Goal: Task Accomplishment & Management: Complete application form

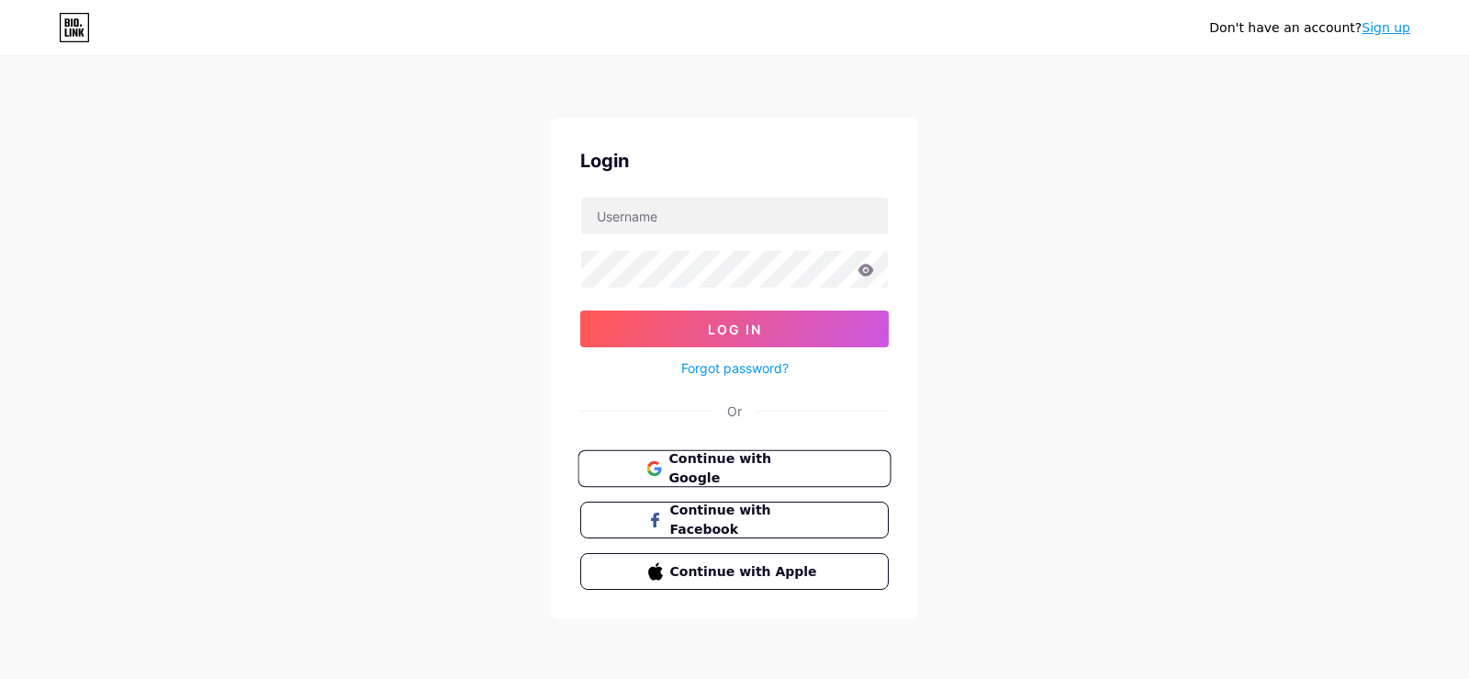
click at [774, 467] on span "Continue with Google" at bounding box center [744, 468] width 153 height 39
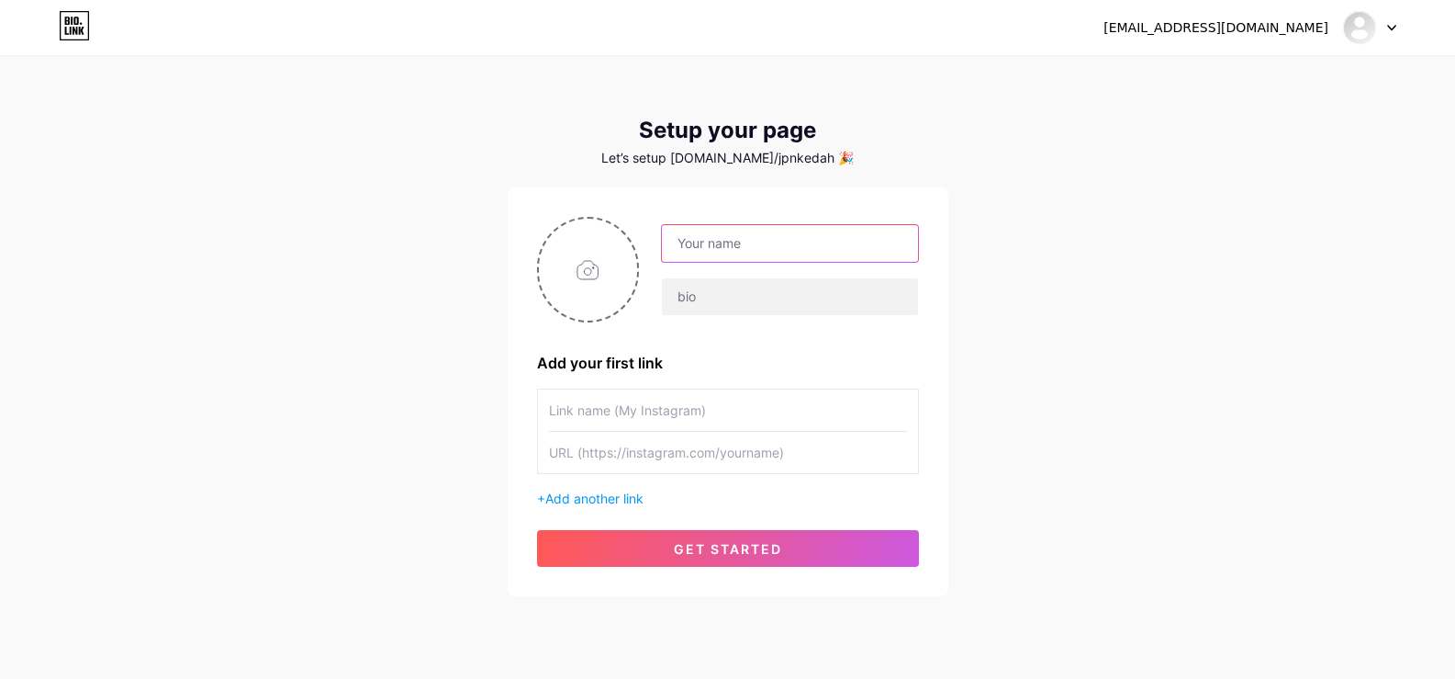
click at [798, 248] on input "text" at bounding box center [789, 243] width 255 height 37
click at [1156, 404] on div "upb.jpnkedah@moe.gov.my Dashboard Logout Setup your page Let’s setup bio.link/j…" at bounding box center [727, 327] width 1455 height 655
click at [776, 241] on input "text" at bounding box center [789, 243] width 255 height 37
type input "UNIT PENGURUSAN BAKAT, JPN KEDAH"
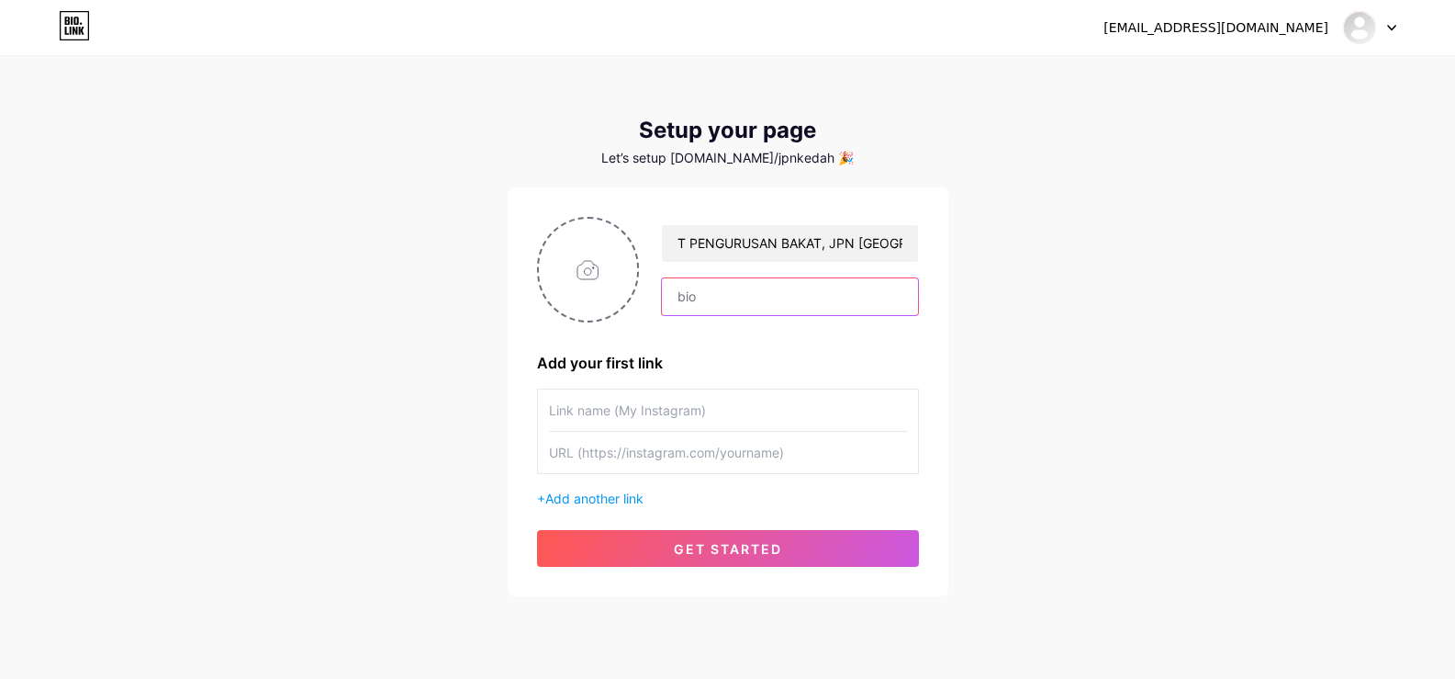
scroll to position [0, 0]
click at [701, 293] on input "text" at bounding box center [789, 296] width 255 height 37
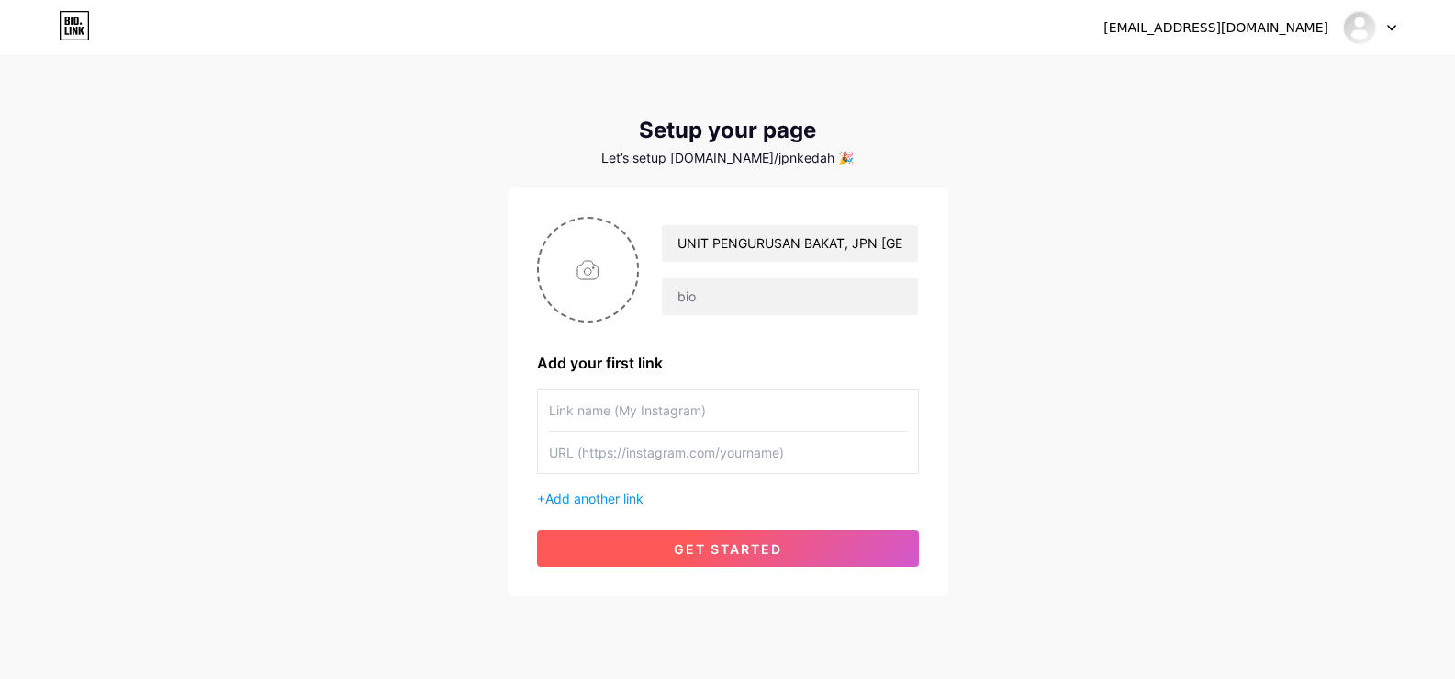
click at [756, 551] on span "get started" at bounding box center [728, 549] width 108 height 16
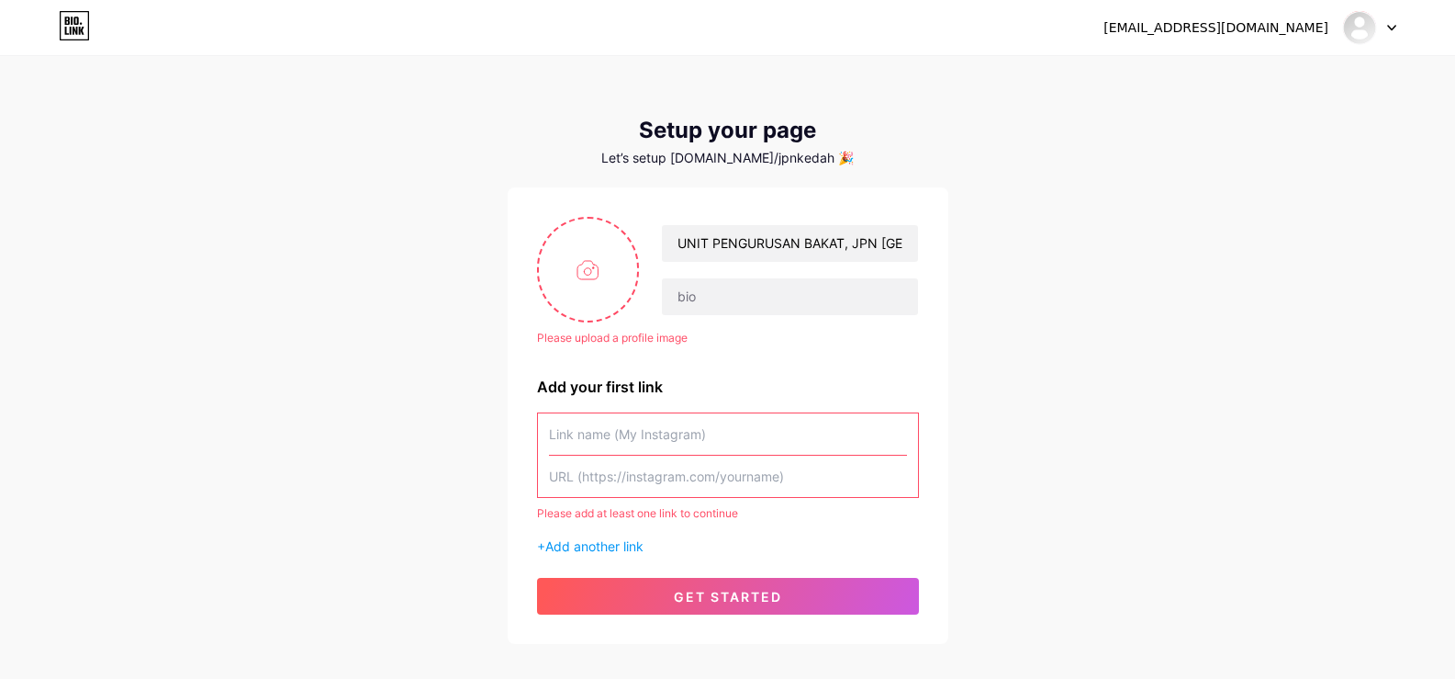
click at [652, 437] on input "text" at bounding box center [728, 433] width 358 height 41
click at [754, 161] on div "Let’s setup bio.link/jpnkedah 🎉" at bounding box center [728, 158] width 441 height 15
click at [820, 162] on div "Let’s setup bio.link/jpnkedah 🎉" at bounding box center [728, 158] width 441 height 15
click at [750, 296] on input "text" at bounding box center [789, 296] width 255 height 37
click at [758, 149] on div "Setup your page Let’s setup bio.link/jpnkedah 🎉" at bounding box center [728, 142] width 441 height 48
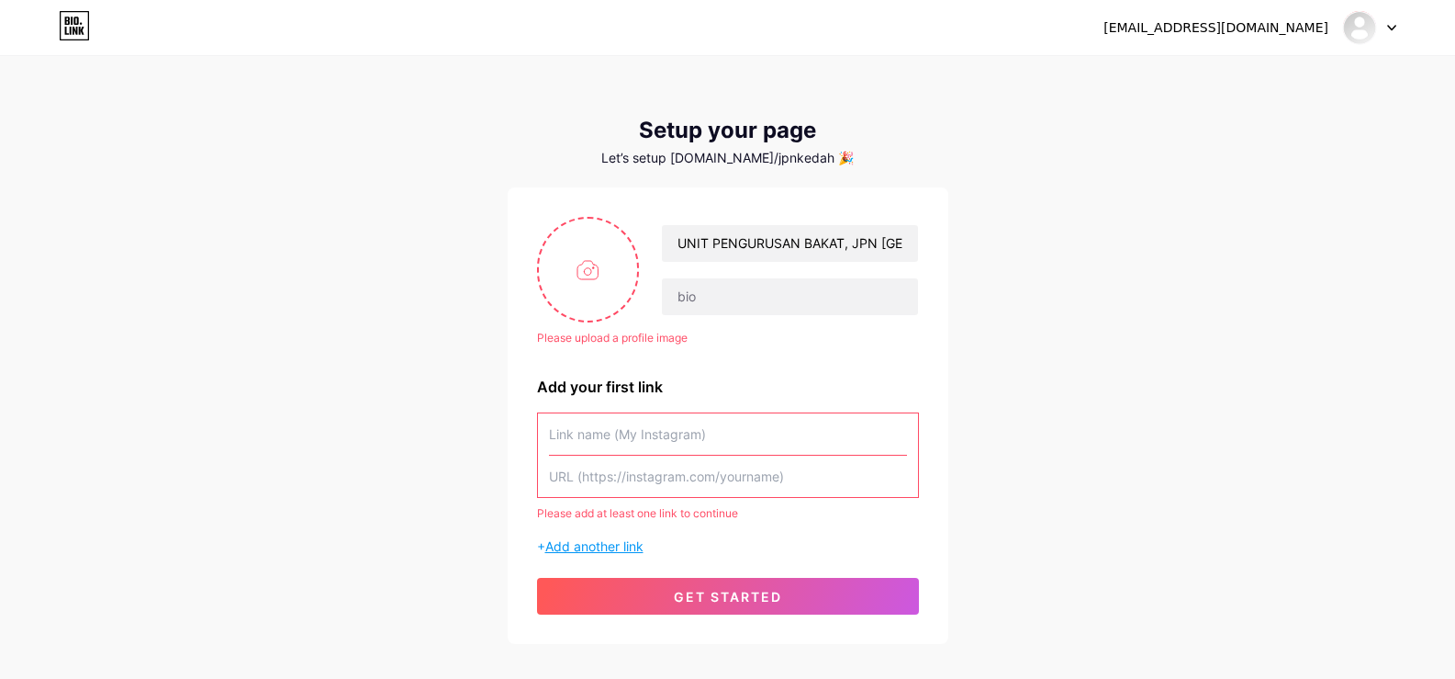
click at [612, 545] on span "Add another link" at bounding box center [594, 546] width 98 height 16
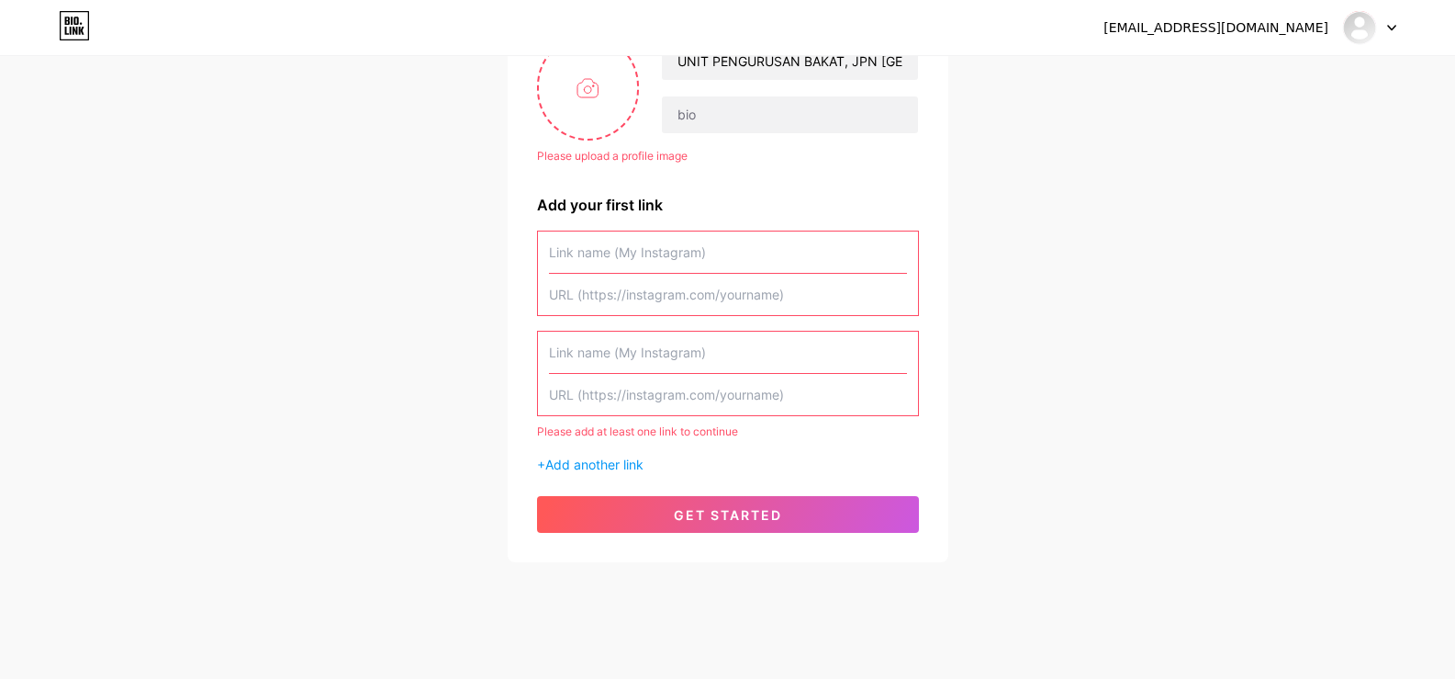
scroll to position [184, 0]
click at [679, 255] on input "text" at bounding box center [728, 250] width 358 height 41
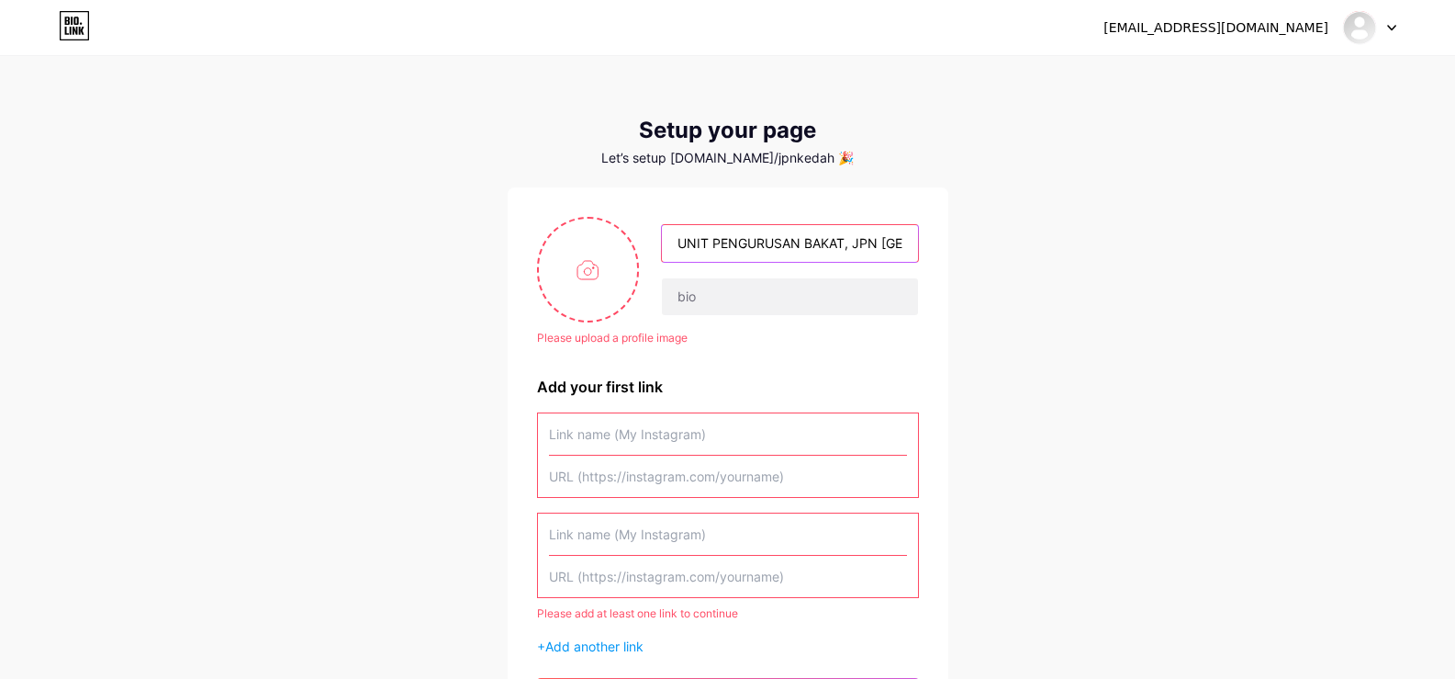
scroll to position [0, 23]
drag, startPoint x: 678, startPoint y: 240, endPoint x: 1164, endPoint y: 253, distance: 486.9
click at [1164, 253] on div "upb.jpnkedah@moe.gov.my Dashboard Logout Setup your page Let’s setup bio.link/j…" at bounding box center [727, 401] width 1455 height 803
click at [671, 437] on input "text" at bounding box center [728, 433] width 358 height 41
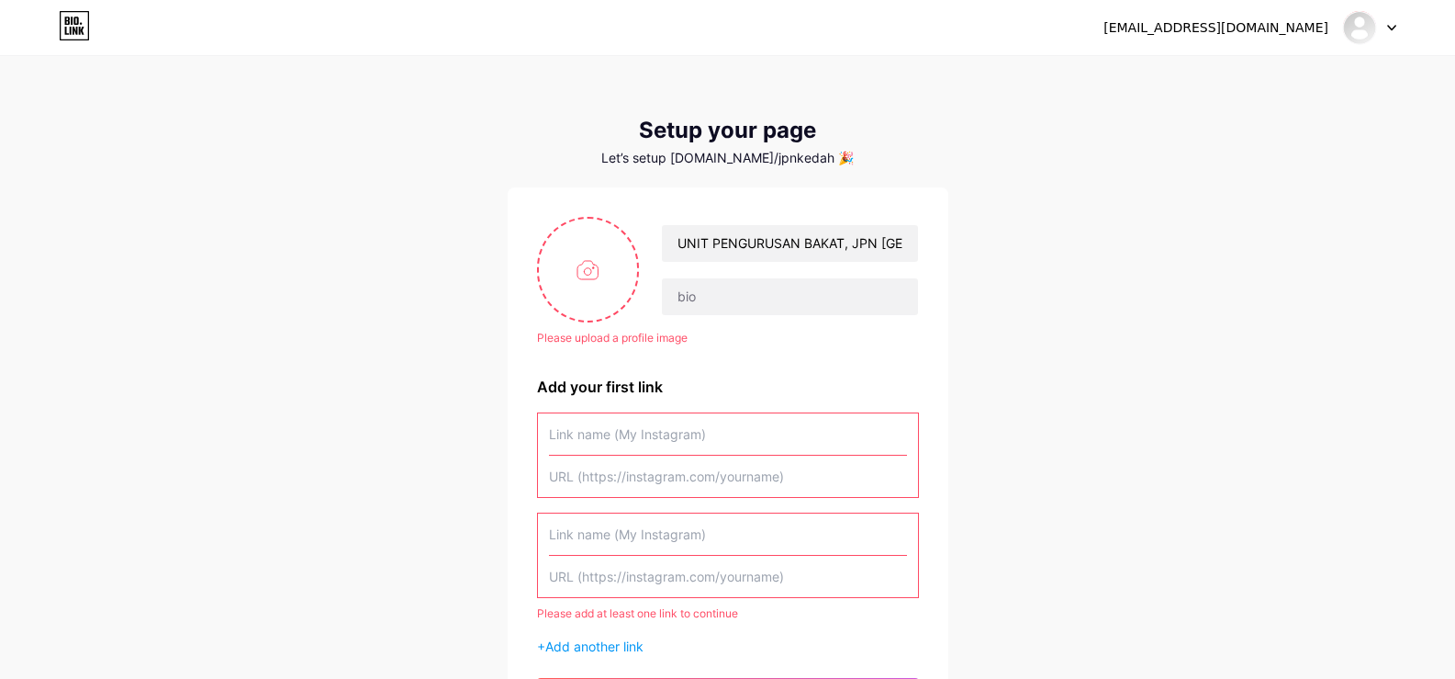
paste input "UNIT PENGURUSAN BAKAT, JPN KEDAH"
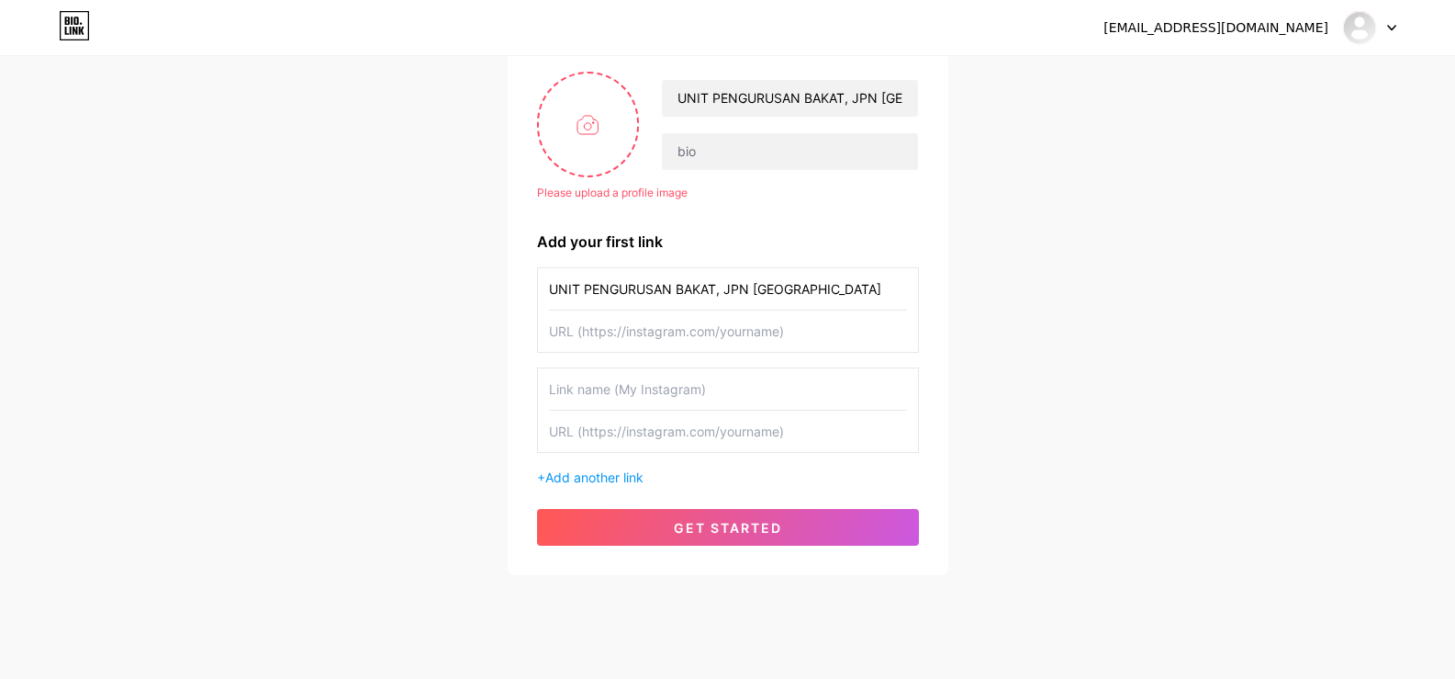
scroll to position [174, 0]
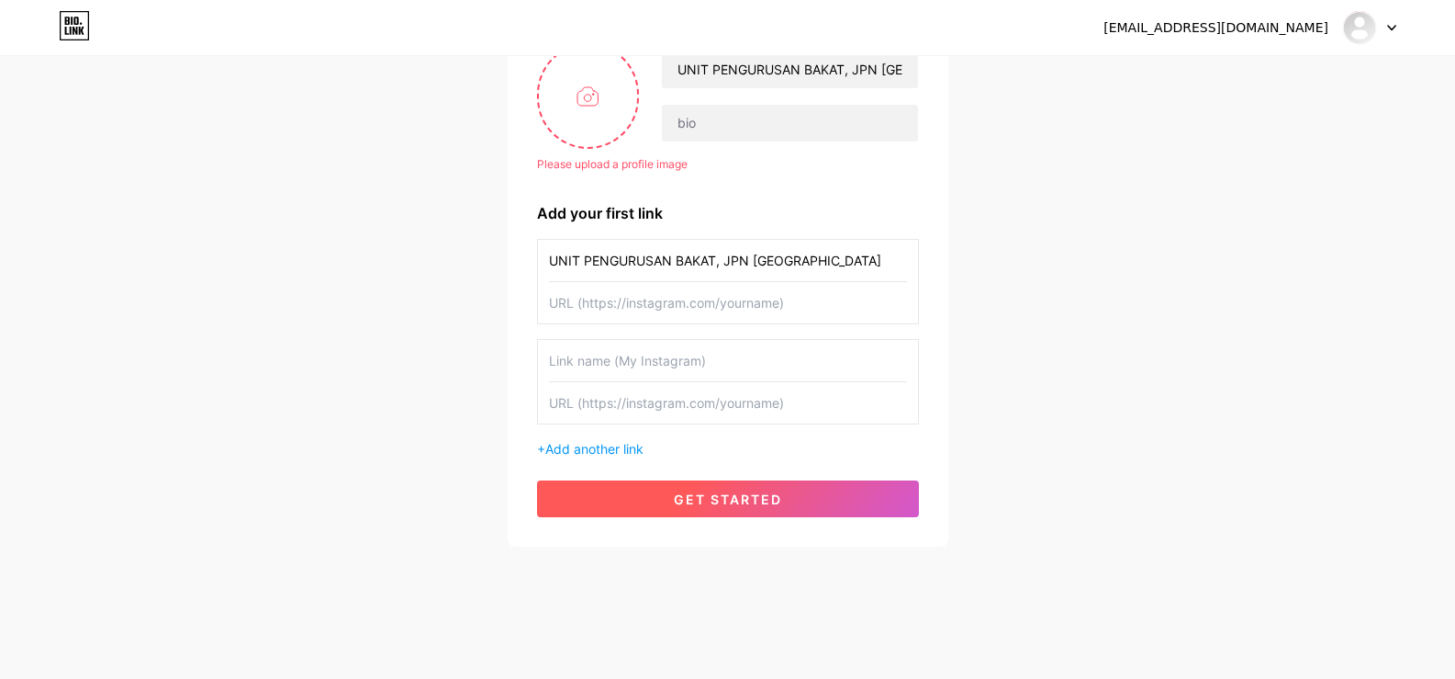
type input "UNIT PENGURUSAN BAKAT, JPN KEDAH"
click at [770, 506] on span "get started" at bounding box center [728, 499] width 108 height 16
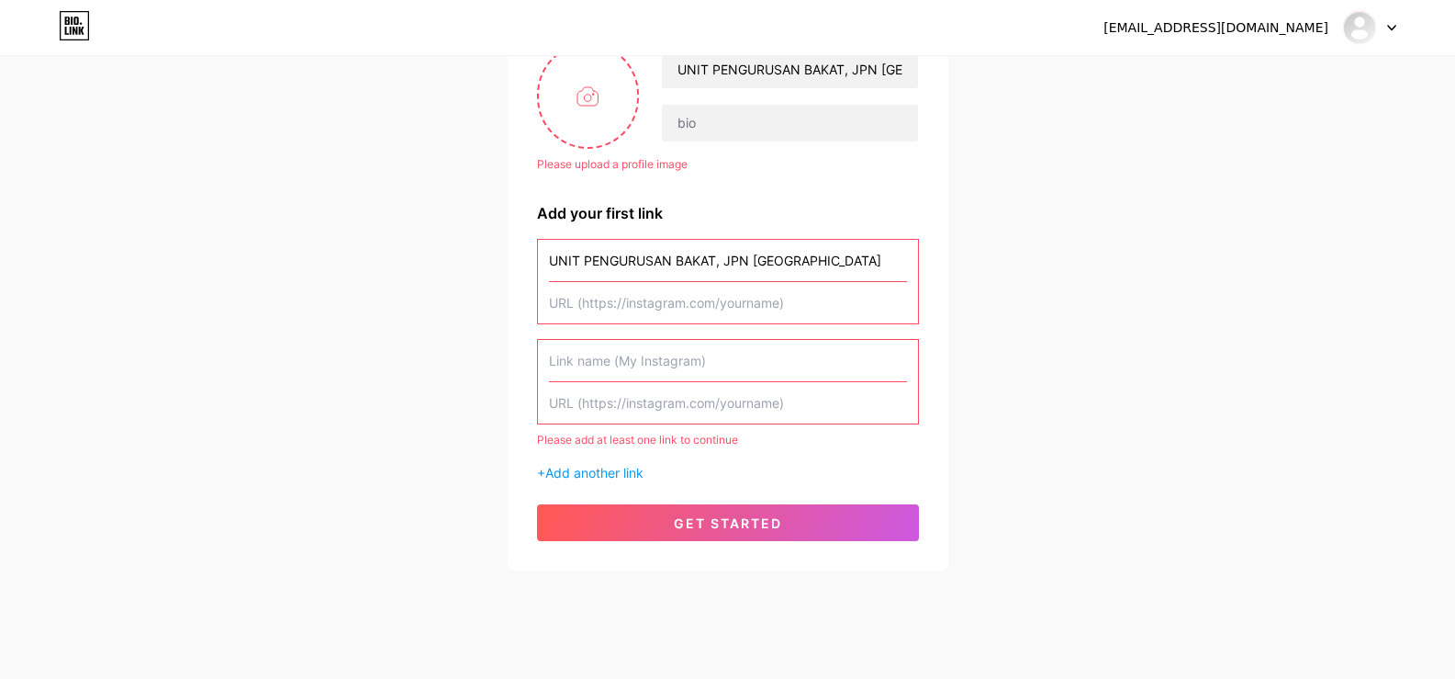
click at [657, 305] on input "text" at bounding box center [728, 302] width 358 height 41
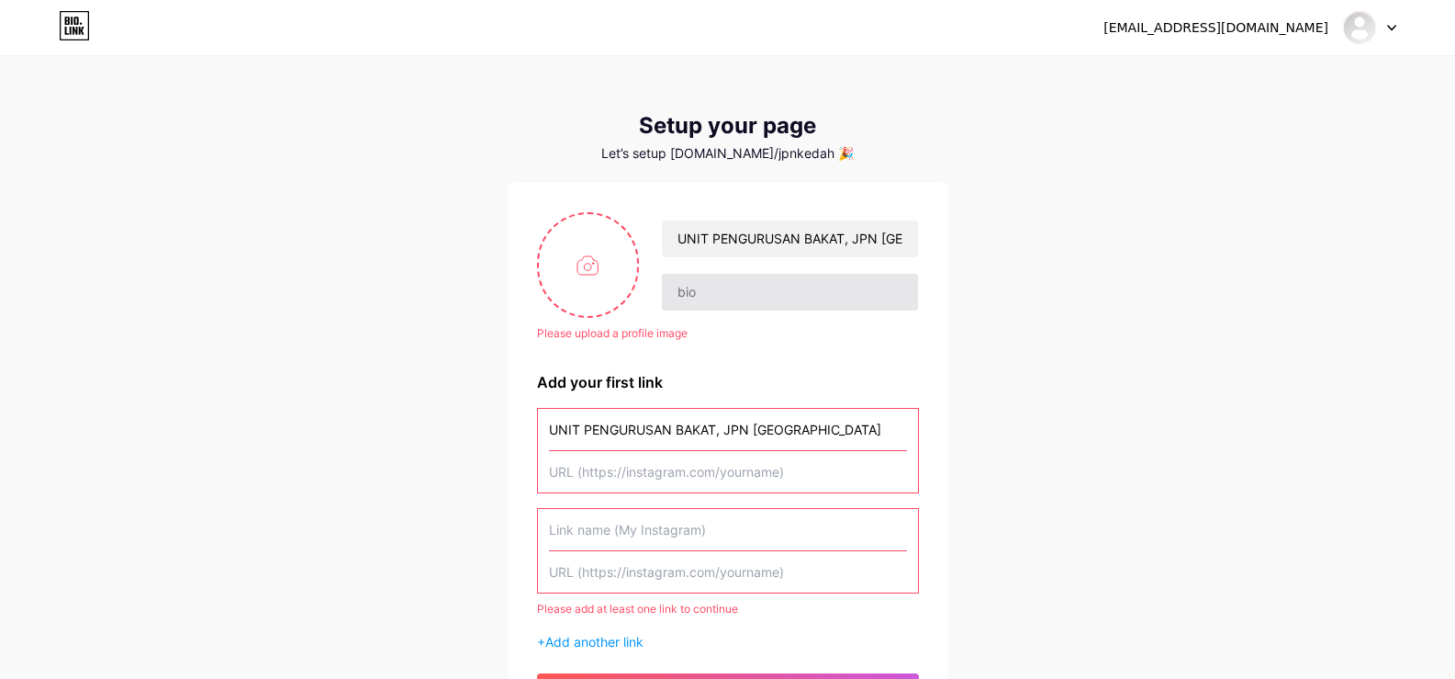
scroll to position [0, 0]
